Goal: Task Accomplishment & Management: Manage account settings

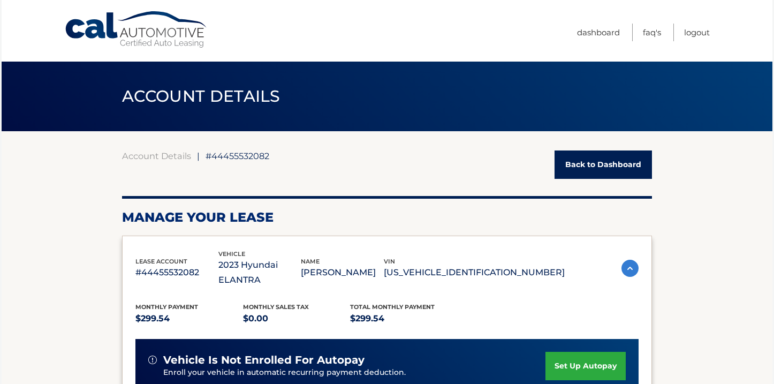
click at [194, 42] on link "Cal Automotive" at bounding box center [136, 30] width 145 height 38
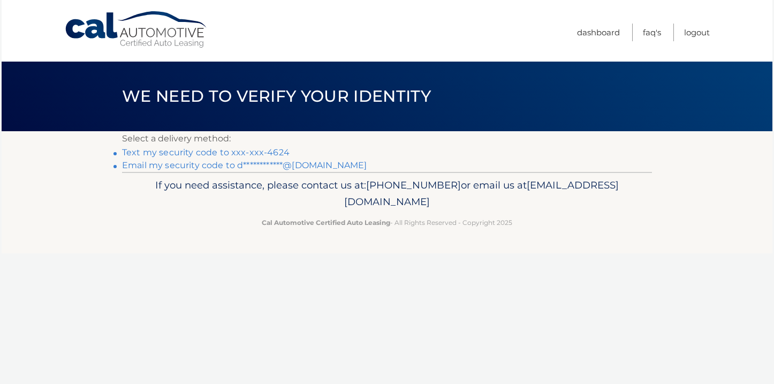
click at [242, 153] on link "Text my security code to xxx-xxx-4624" at bounding box center [206, 152] width 168 height 10
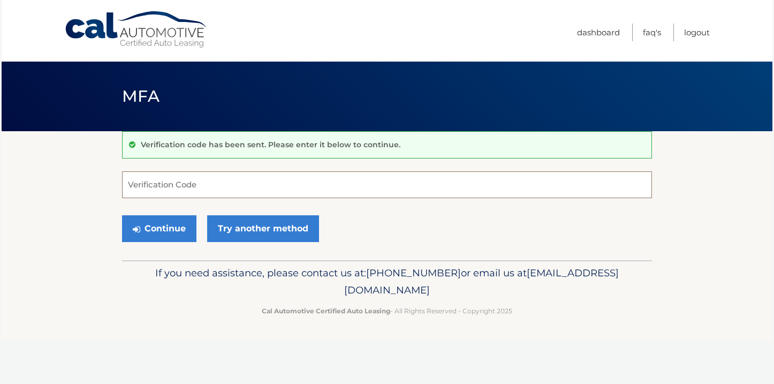
click at [237, 181] on input "Verification Code" at bounding box center [387, 184] width 530 height 27
type input "187709"
click at [159, 228] on button "Continue" at bounding box center [159, 228] width 74 height 27
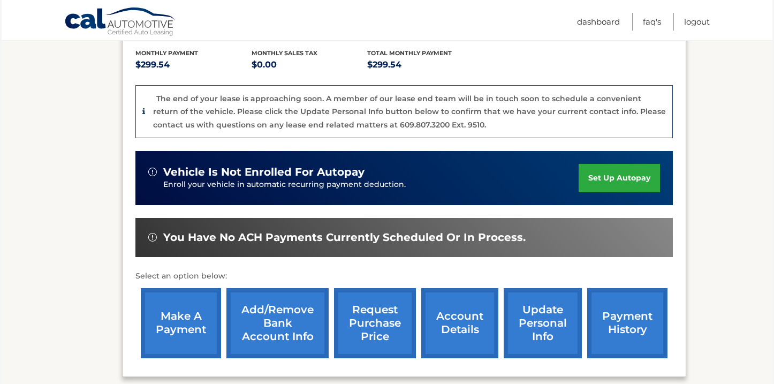
scroll to position [240, 0]
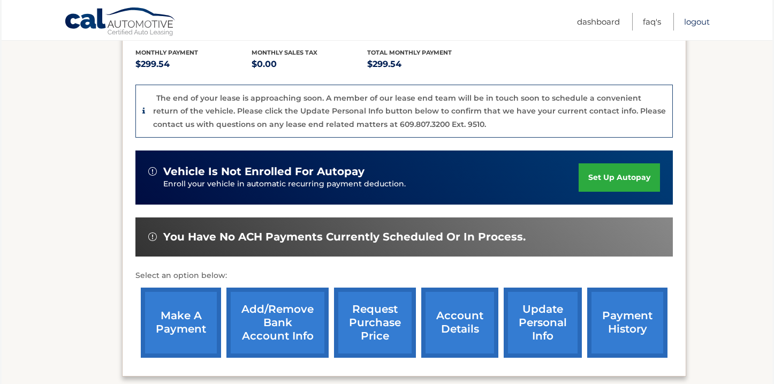
click at [698, 27] on link "Logout" at bounding box center [697, 22] width 26 height 18
